Goal: Transaction & Acquisition: Download file/media

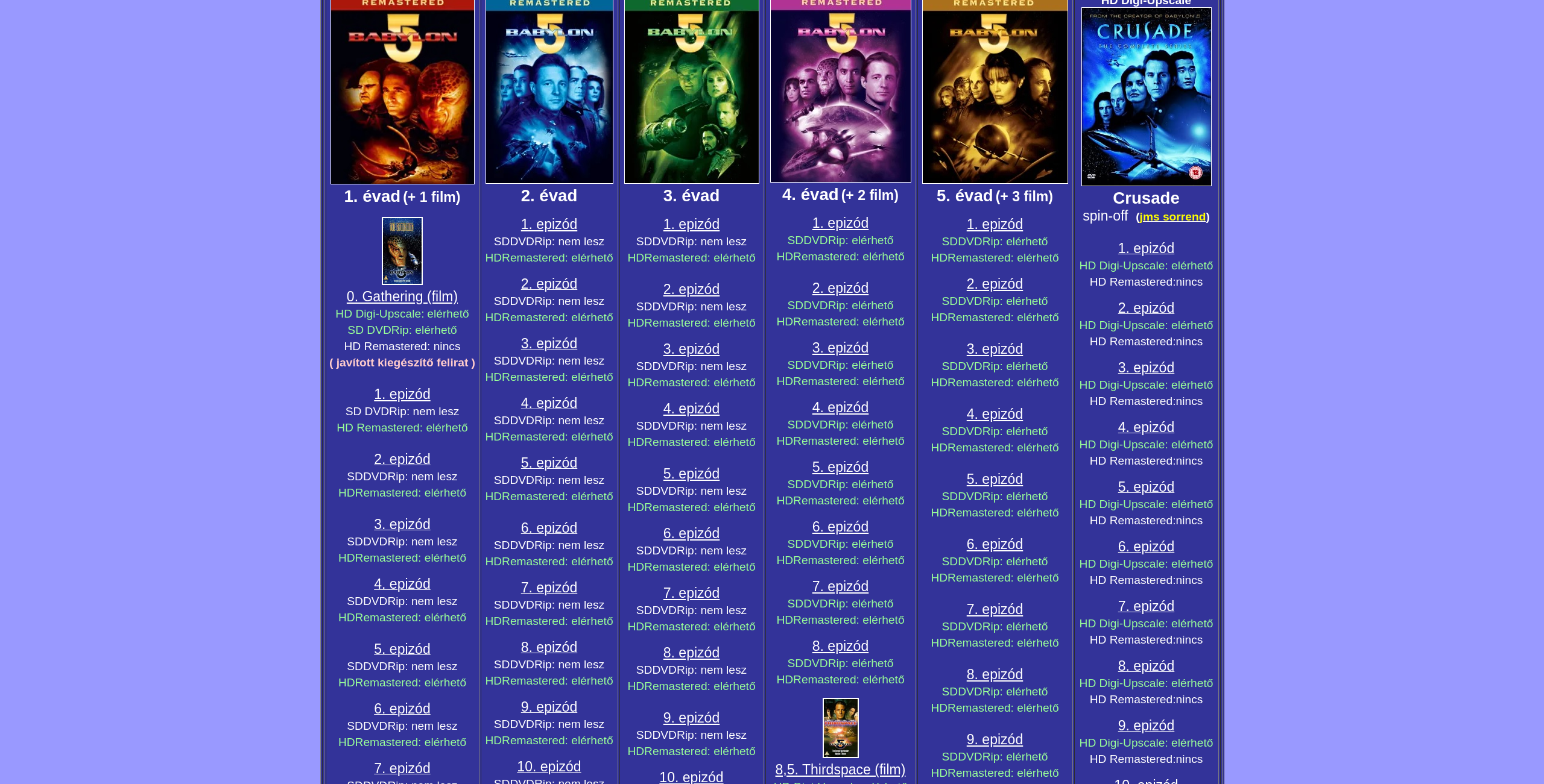
scroll to position [188, 0]
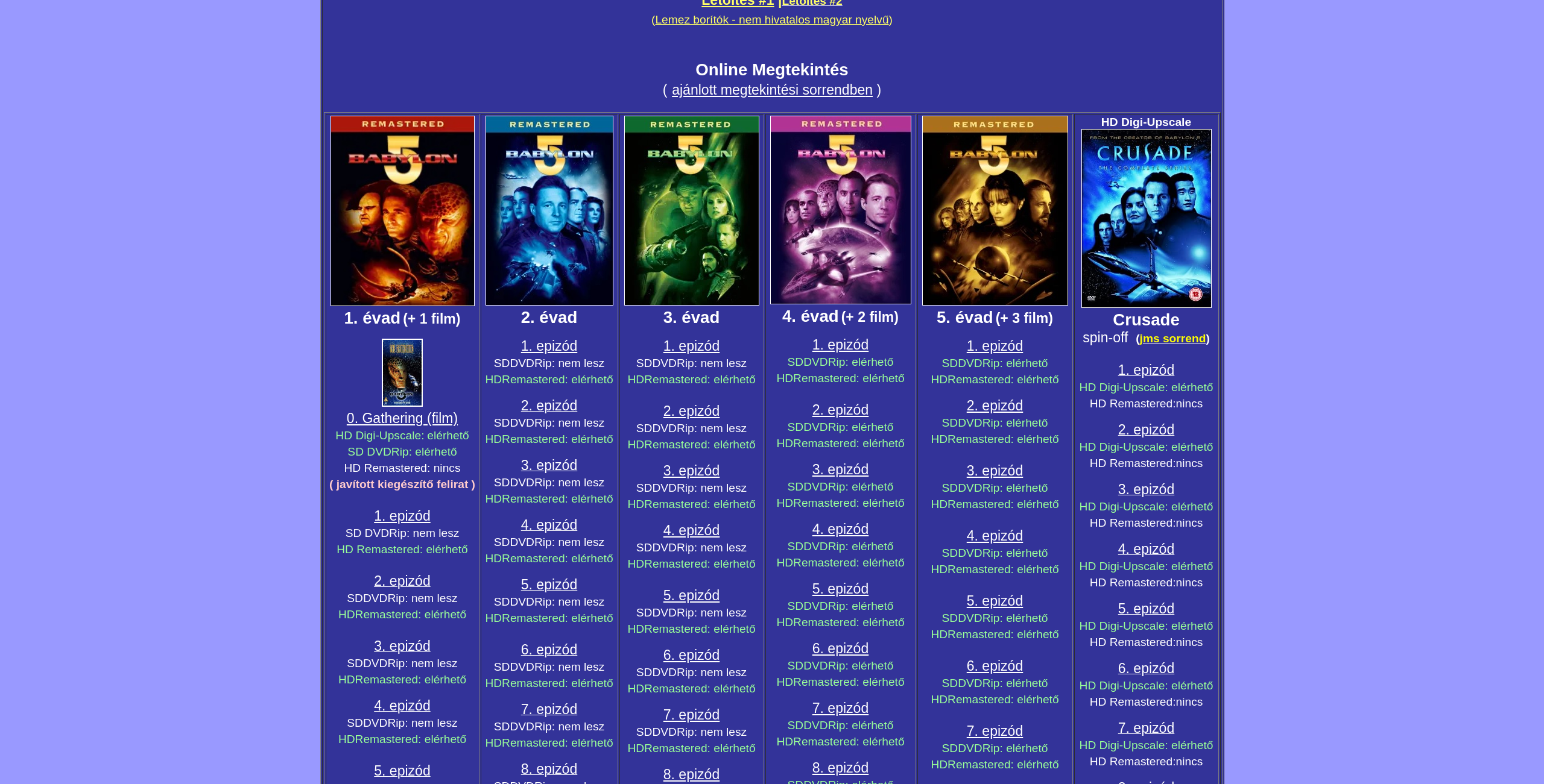
click at [390, 417] on span "0. Gathering (film)" at bounding box center [402, 418] width 111 height 15
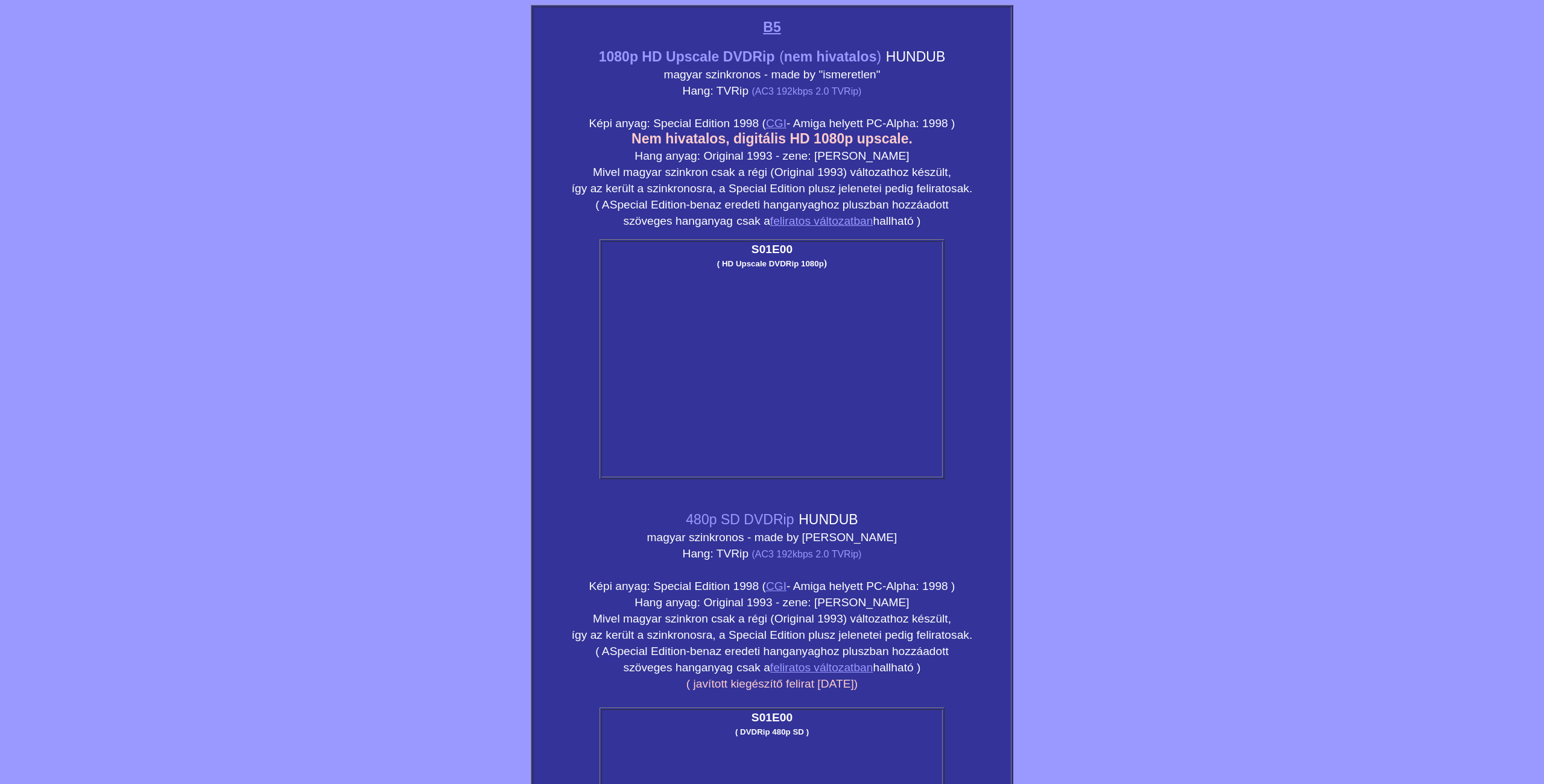
click at [758, 270] on td "S01E00 ( HD Upscale DVDRip 1080p )" at bounding box center [772, 359] width 341 height 236
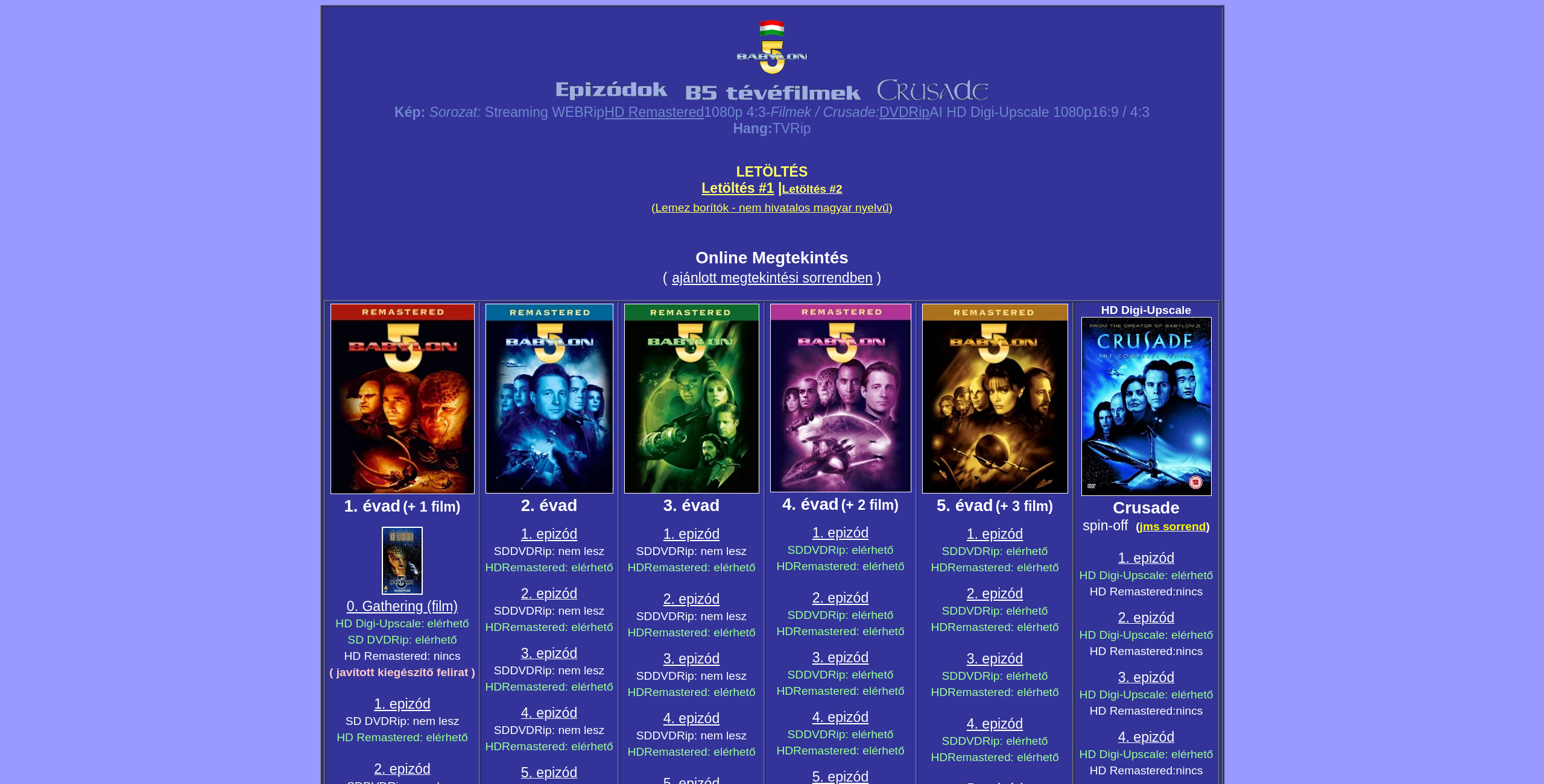
scroll to position [188, 0]
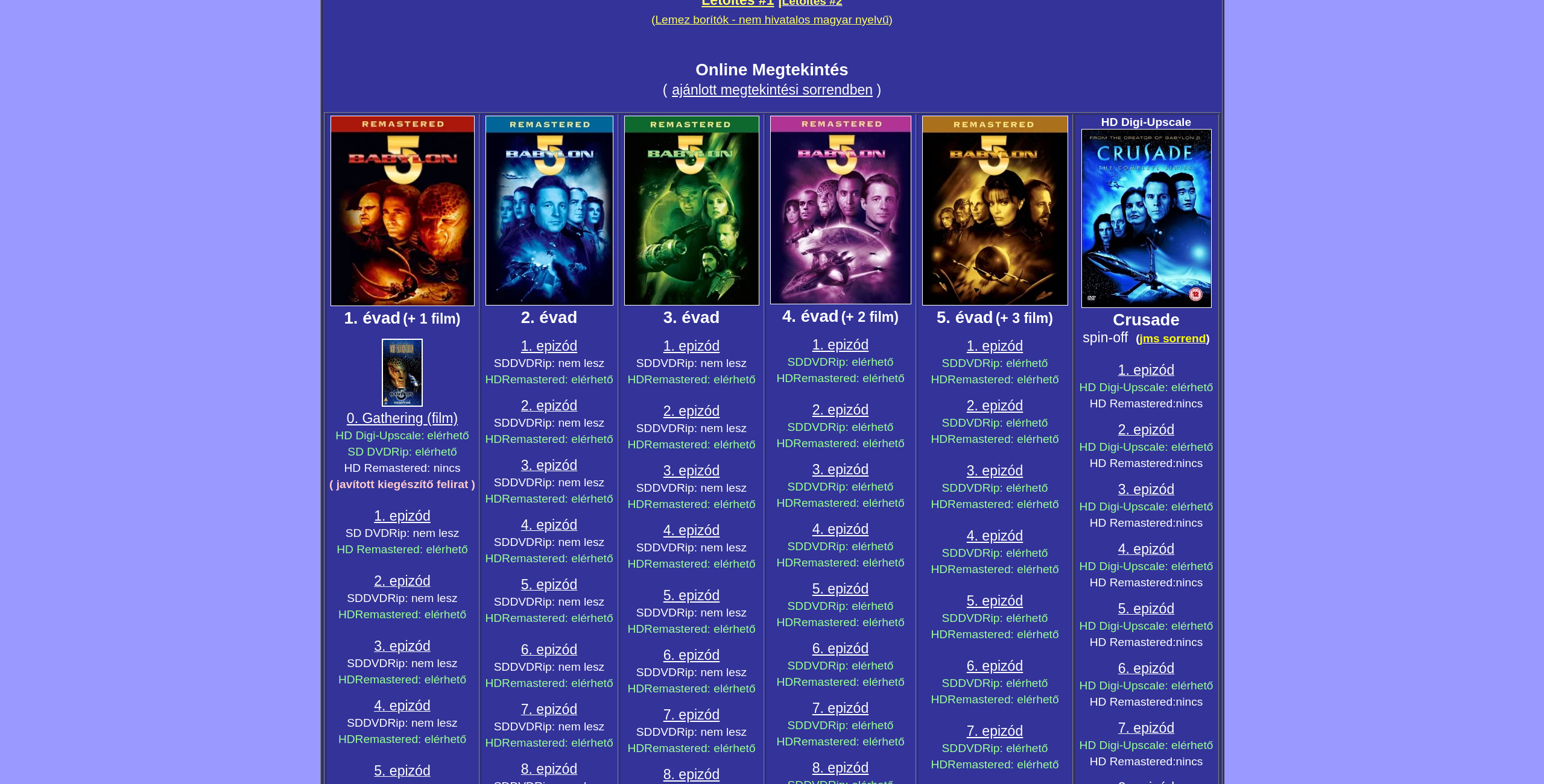
click at [403, 207] on img at bounding box center [402, 210] width 144 height 190
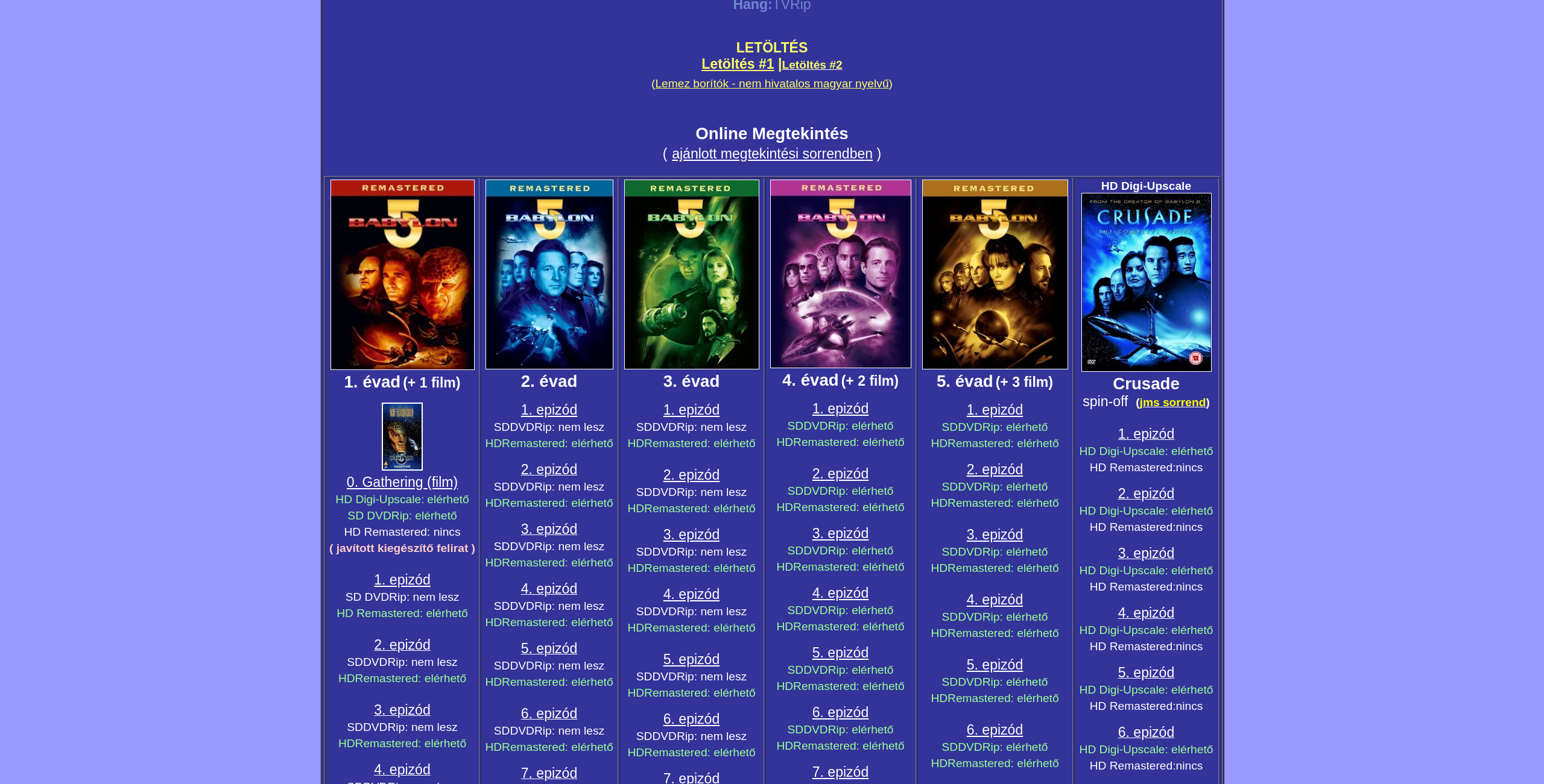
scroll to position [0, 0]
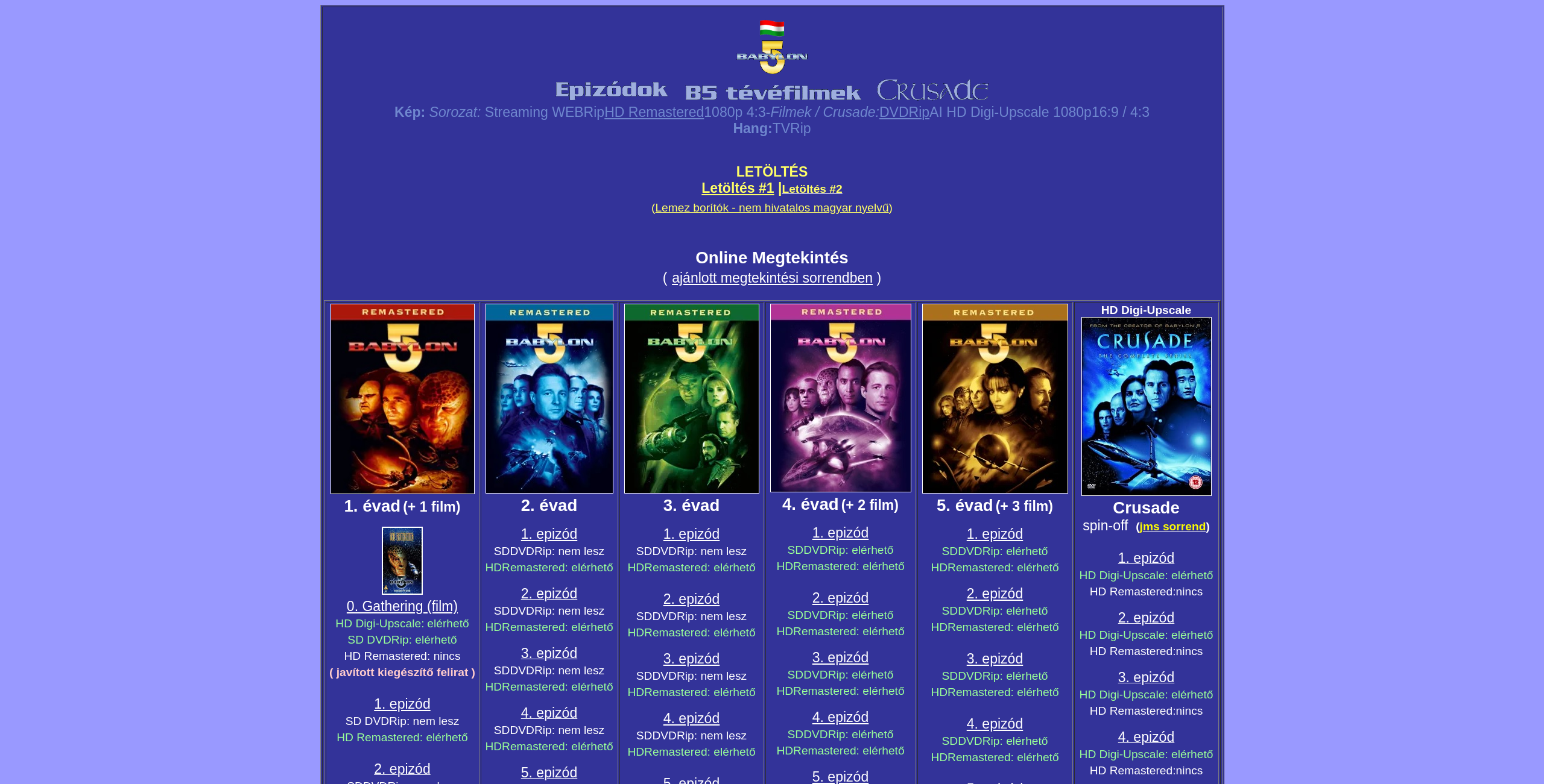
click at [730, 187] on link "Letöltés #1" at bounding box center [738, 188] width 73 height 15
click at [383, 602] on span "0. Gathering (film)" at bounding box center [402, 607] width 111 height 15
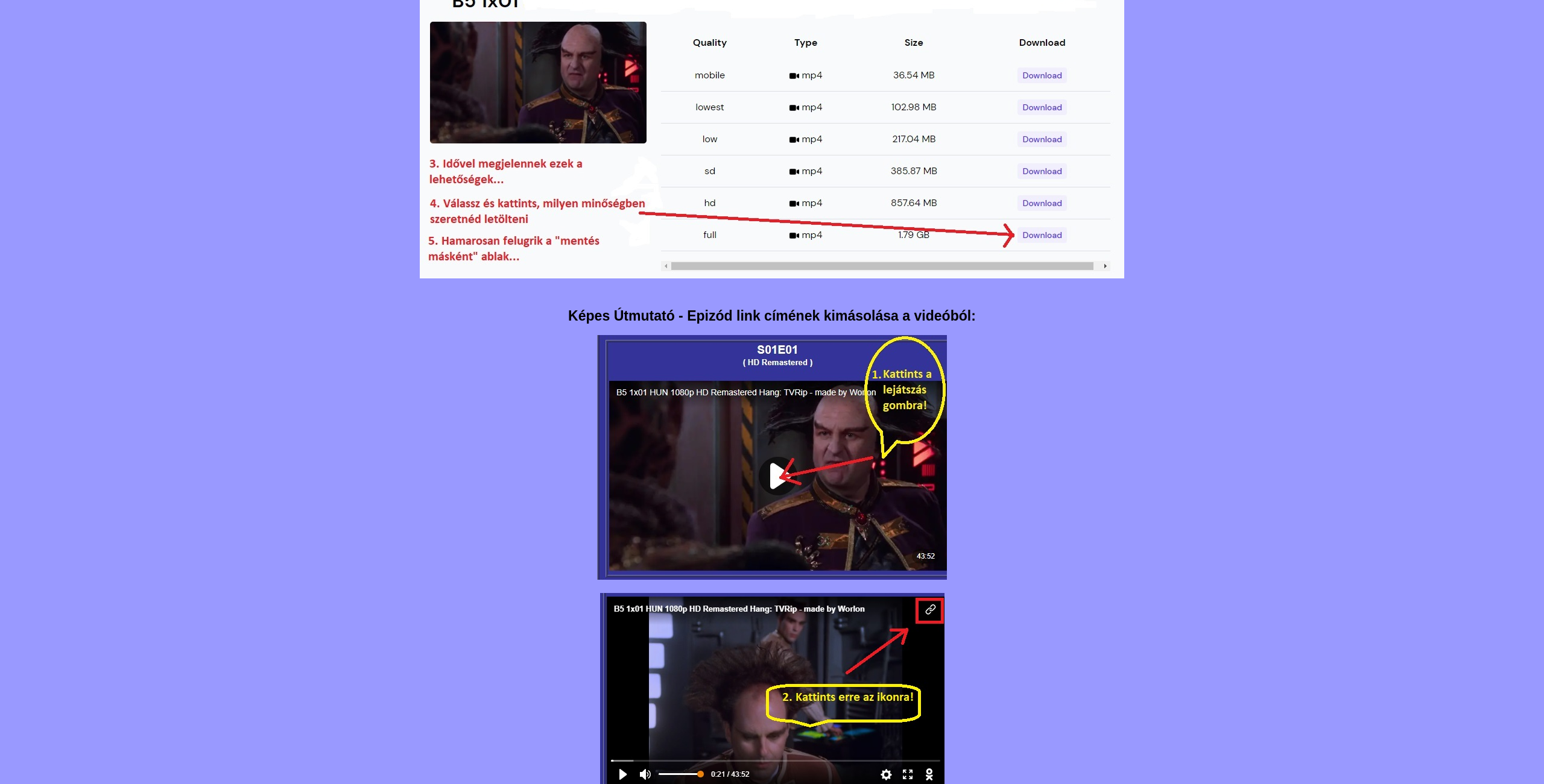
scroll to position [564, 0]
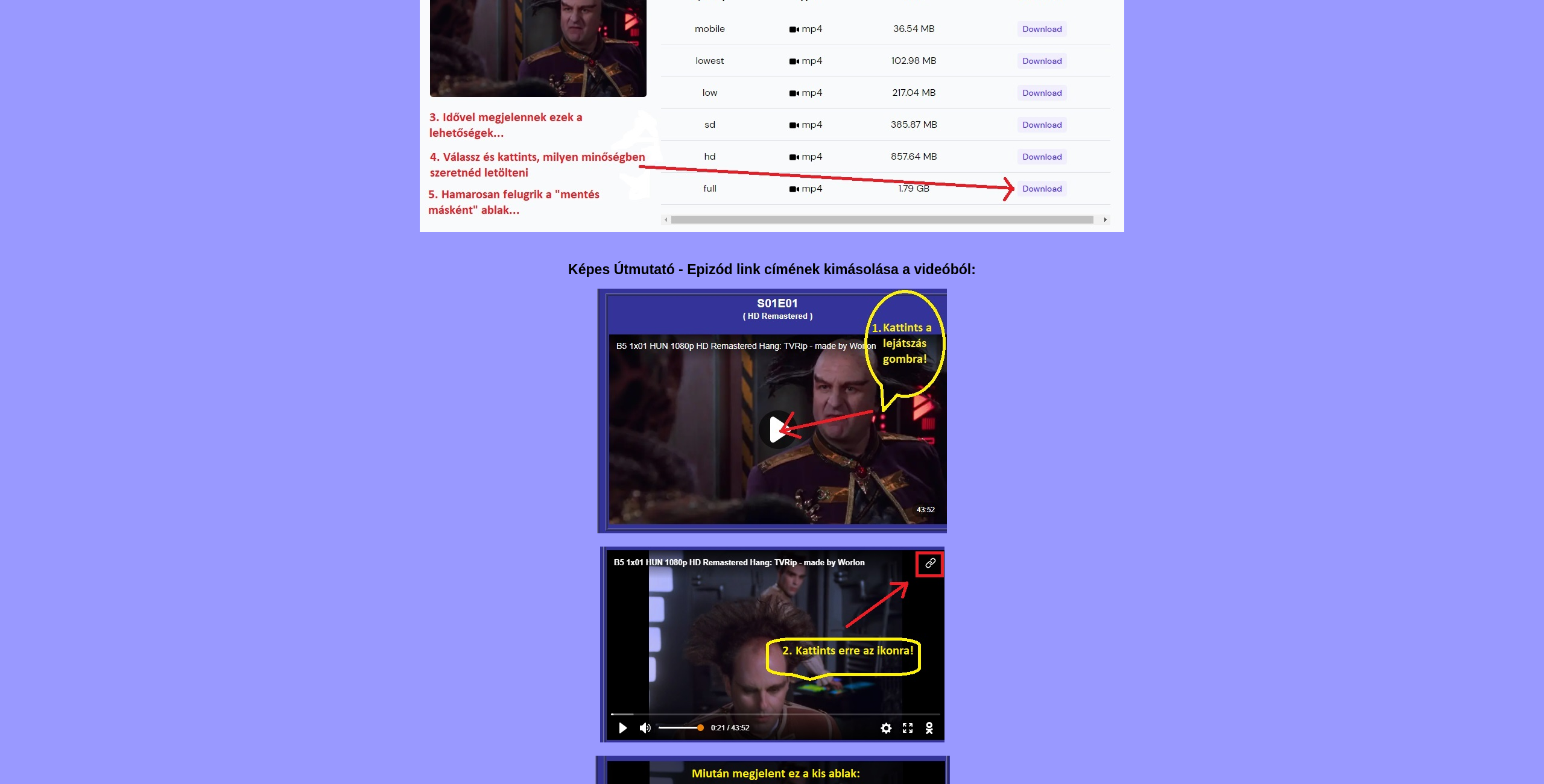
click at [763, 421] on img at bounding box center [771, 412] width 350 height 245
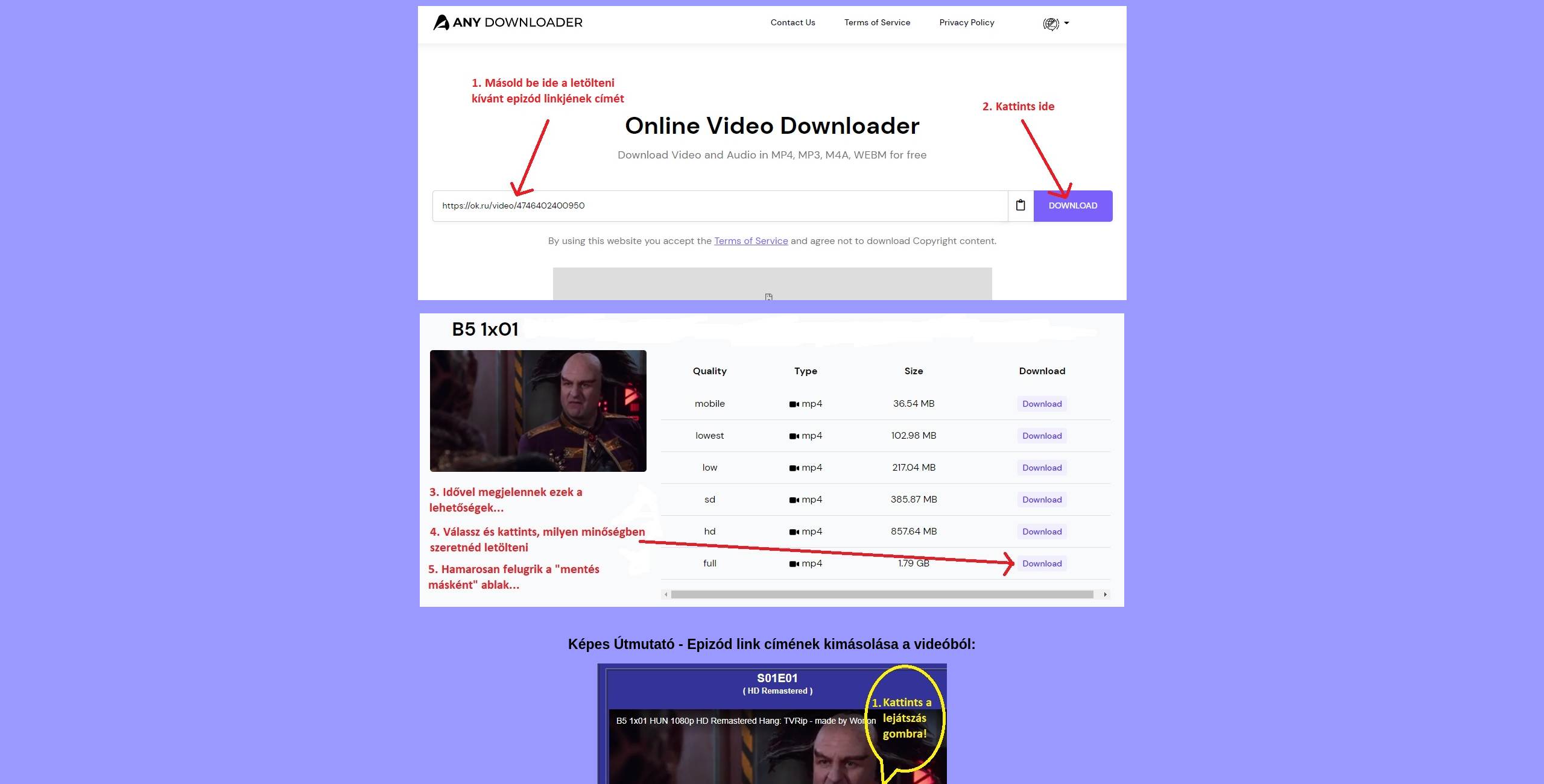
scroll to position [0, 0]
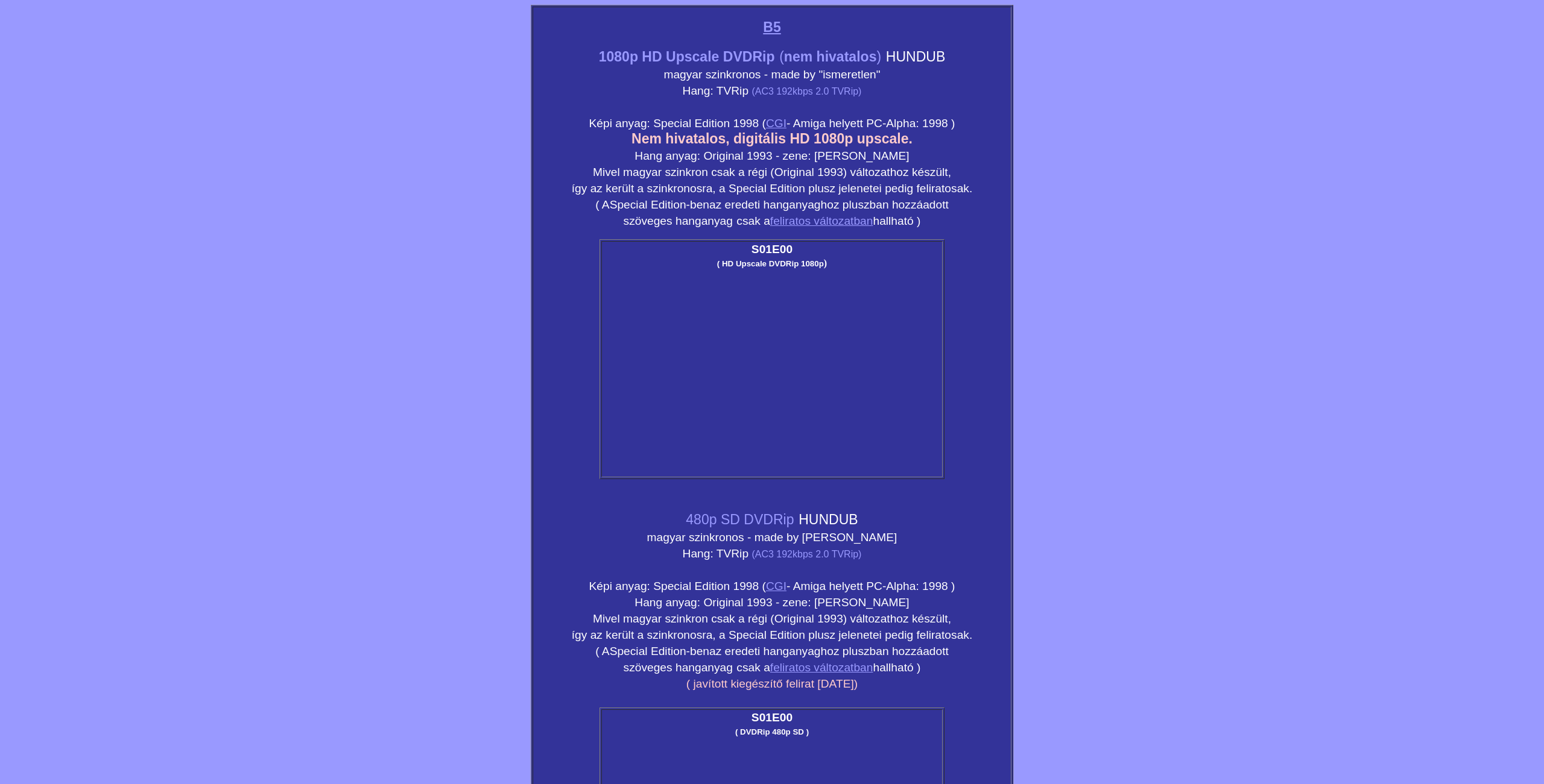
drag, startPoint x: 1405, startPoint y: 128, endPoint x: 1510, endPoint y: 44, distance: 134.5
click at [1406, 127] on body "B5 1080p HD Upscale DVDRip ( nem hivatalos ) HUNDUB magyar szinkronos - made by…" at bounding box center [771, 516] width 1534 height 1023
click at [1194, 108] on body "B5 1080p HD Upscale DVDRip ( nem hivatalos ) HUNDUB magyar szinkronos - made by…" at bounding box center [771, 516] width 1534 height 1023
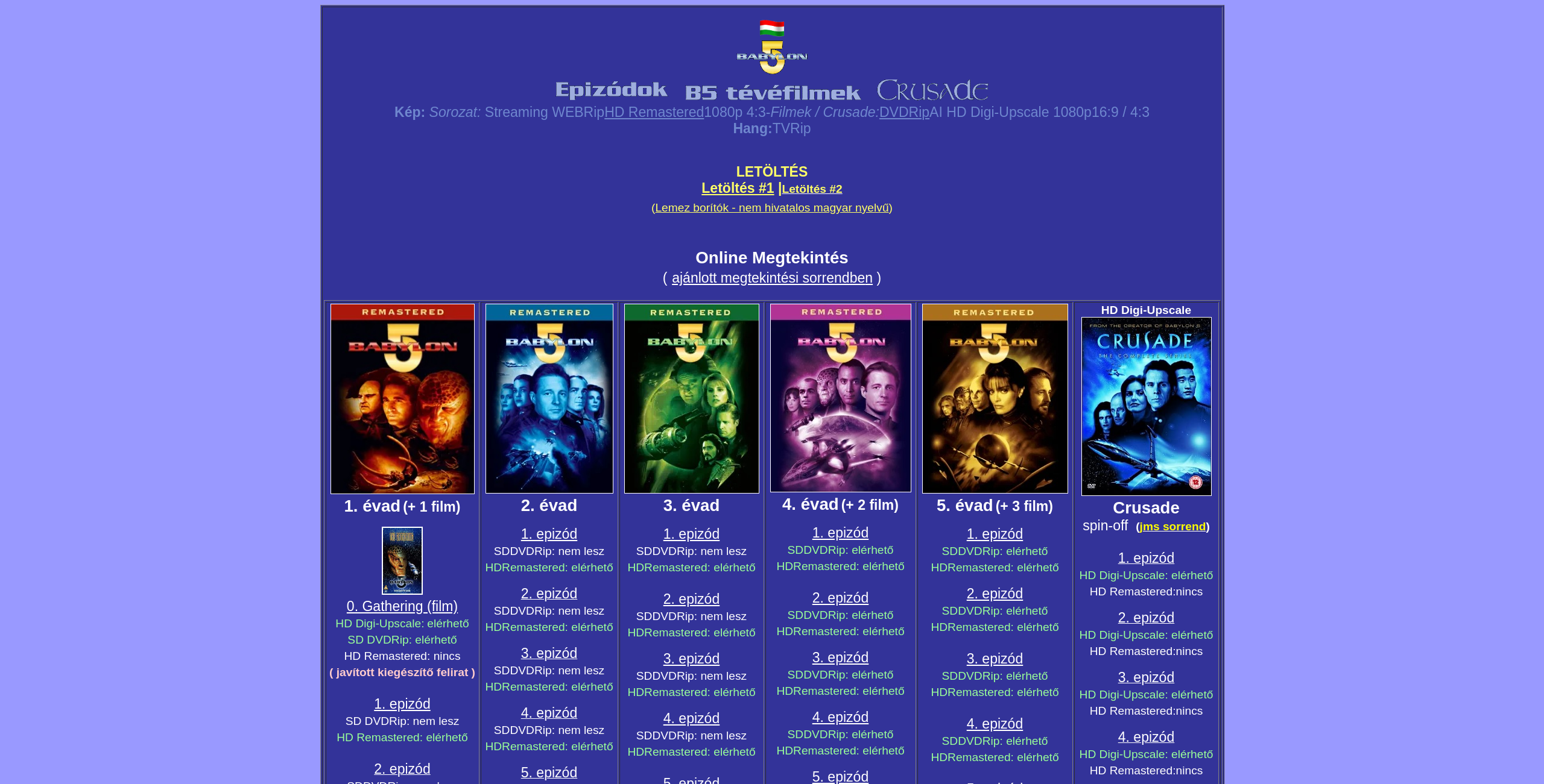
click at [799, 183] on span "Letöltés #2" at bounding box center [811, 189] width 60 height 13
